Goal: Find specific page/section: Find specific page/section

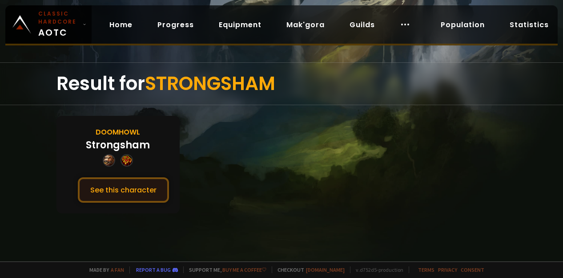
click at [144, 189] on button "See this character" at bounding box center [123, 189] width 91 height 25
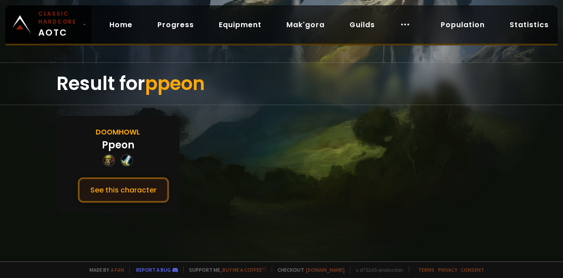
click at [127, 183] on button "See this character" at bounding box center [123, 189] width 91 height 25
